Goal: Information Seeking & Learning: Find specific fact

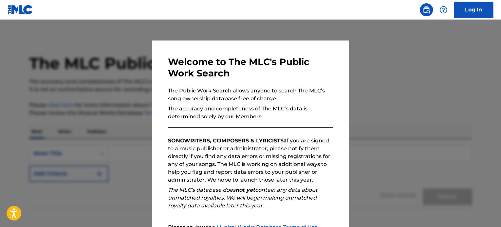
scroll to position [72, 0]
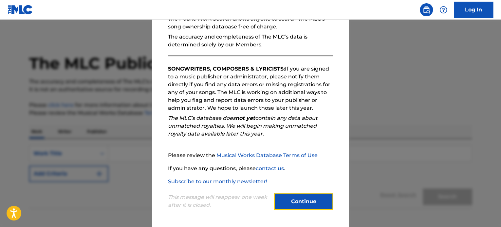
click at [285, 204] on button "Continue" at bounding box center [303, 202] width 59 height 16
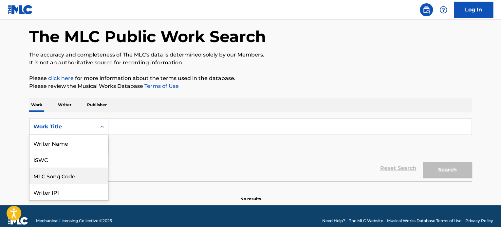
click at [71, 135] on div "8 results available. Use Up and Down to choose options, press Enter to select t…" at bounding box center [68, 127] width 79 height 16
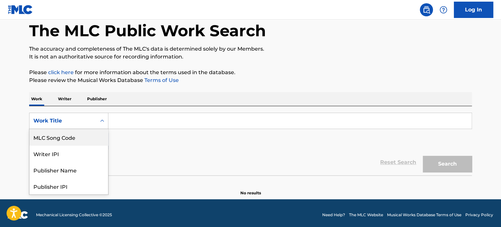
click at [64, 142] on div "MLC Song Code" at bounding box center [68, 137] width 79 height 16
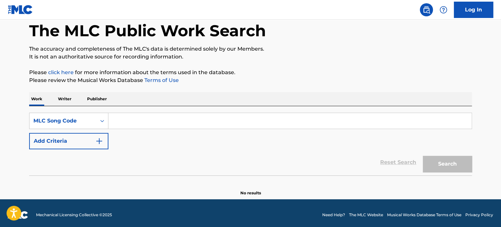
click at [132, 123] on input "Search Form" at bounding box center [289, 121] width 363 height 16
paste input "CVD88V"
type input "CVD88V"
drag, startPoint x: 467, startPoint y: 167, endPoint x: 403, endPoint y: 164, distance: 63.2
click at [466, 166] on button "Search" at bounding box center [446, 164] width 49 height 16
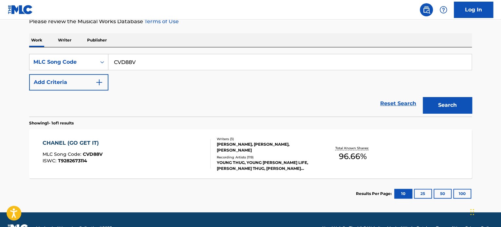
scroll to position [108, 0]
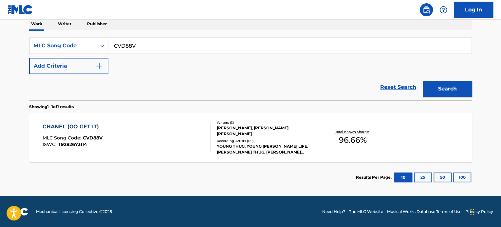
click at [63, 129] on div "CHANEL (GO GET IT)" at bounding box center [73, 127] width 60 height 8
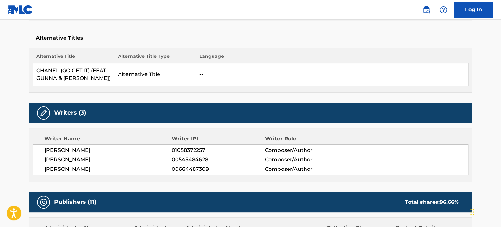
scroll to position [164, 0]
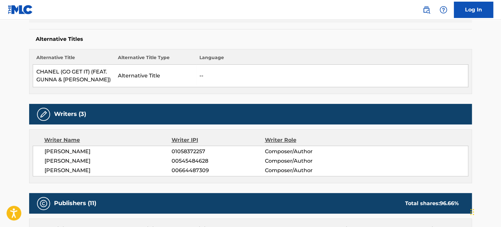
drag, startPoint x: 123, startPoint y: 173, endPoint x: 46, endPoint y: 150, distance: 80.1
click at [46, 150] on div "[PERSON_NAME] 01058372257 Composer/Author [PERSON_NAME] 00545484628 Composer/Au…" at bounding box center [250, 161] width 435 height 31
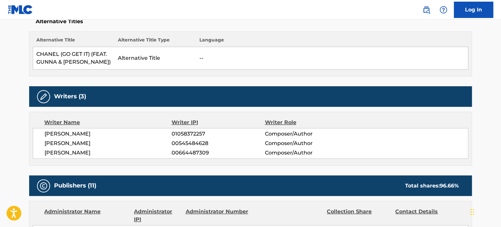
scroll to position [229, 0]
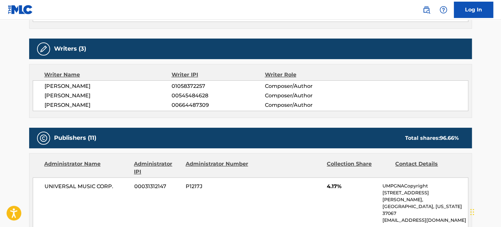
click at [66, 104] on span "[PERSON_NAME]" at bounding box center [107, 105] width 127 height 8
drag, startPoint x: 124, startPoint y: 108, endPoint x: 51, endPoint y: 82, distance: 77.5
click at [51, 82] on div "[PERSON_NAME] 01058372257 Composer/Author [PERSON_NAME] 00545484628 Composer/Au…" at bounding box center [250, 95] width 435 height 31
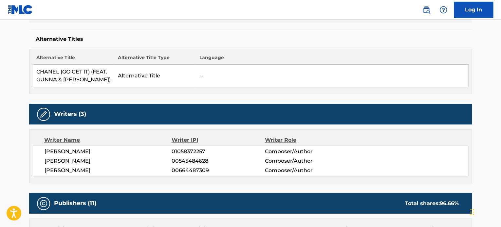
scroll to position [327, 0]
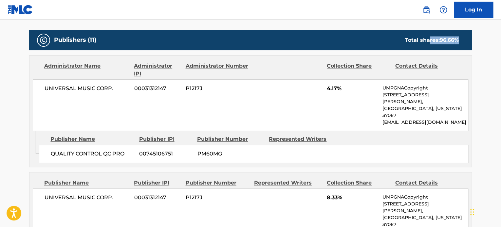
drag, startPoint x: 460, startPoint y: 39, endPoint x: 427, endPoint y: 38, distance: 33.4
click at [427, 38] on div "Total shares: 96.66 %" at bounding box center [431, 40] width 67 height 8
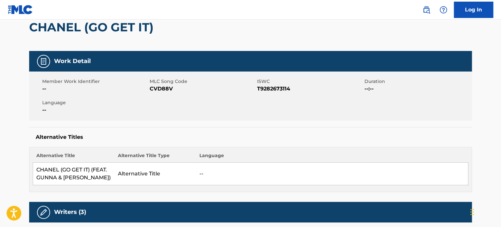
scroll to position [0, 0]
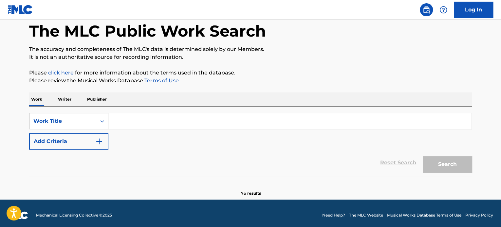
click at [81, 130] on div "Work Title" at bounding box center [68, 121] width 79 height 16
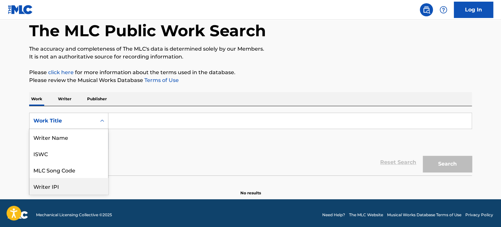
scroll to position [33, 0]
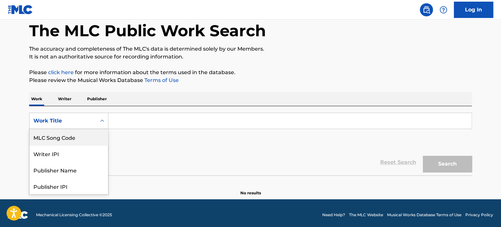
click at [71, 140] on div "MLC Song Code" at bounding box center [68, 137] width 79 height 16
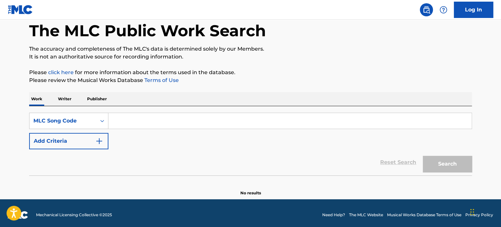
click at [123, 121] on input "Search Form" at bounding box center [289, 121] width 363 height 16
paste input "PVC42Q"
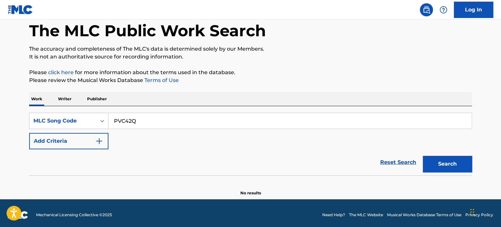
type input "PVC42Q"
click at [445, 165] on button "Search" at bounding box center [446, 164] width 49 height 16
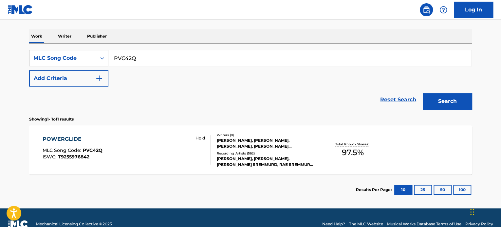
scroll to position [98, 0]
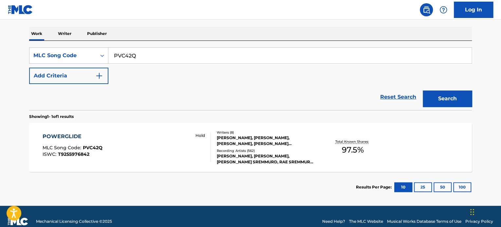
click at [59, 138] on div "POWERGLIDE" at bounding box center [73, 137] width 60 height 8
